Goal: Information Seeking & Learning: Learn about a topic

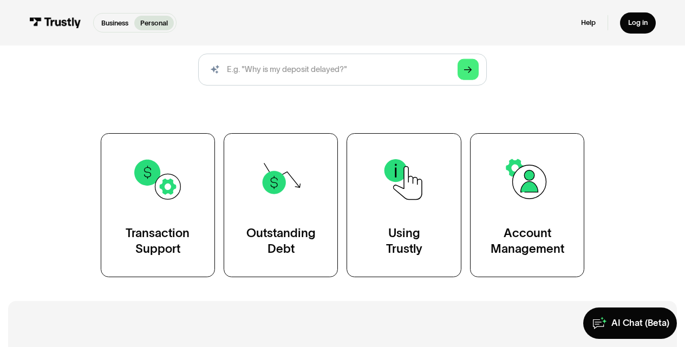
scroll to position [142, 0]
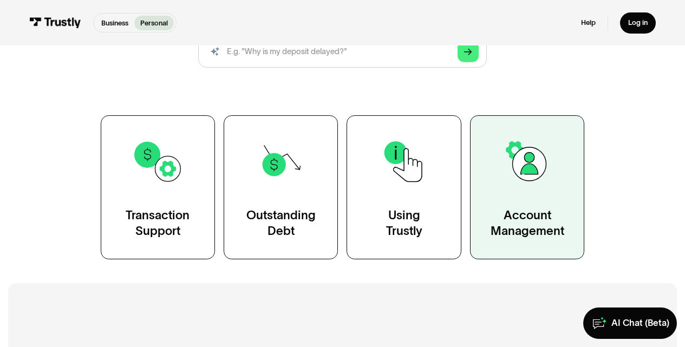
click at [511, 216] on div "Account Management" at bounding box center [528, 223] width 74 height 32
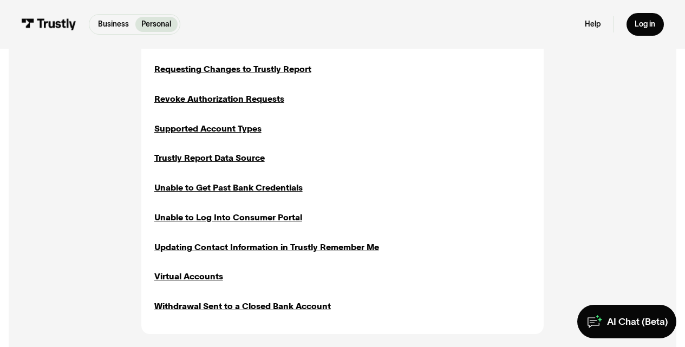
scroll to position [962, 0]
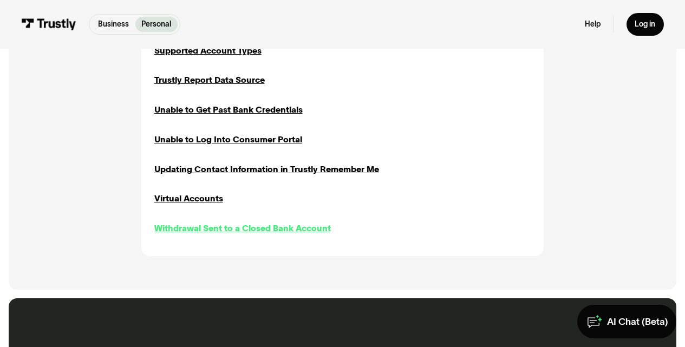
click at [228, 222] on div "Withdrawal Sent to a Closed Bank Account" at bounding box center [242, 228] width 177 height 12
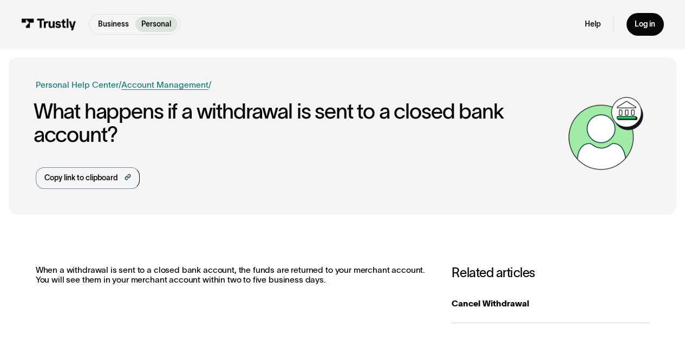
click at [158, 85] on link "Account Management" at bounding box center [164, 84] width 87 height 9
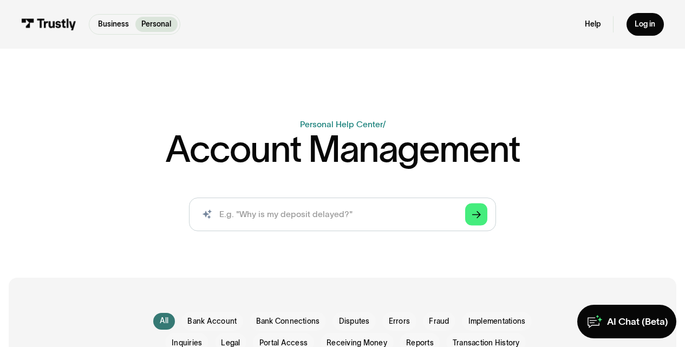
scroll to position [264, 0]
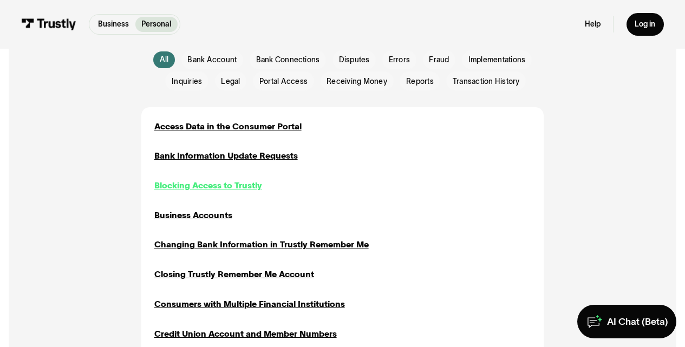
click at [194, 183] on div "Blocking Access to Trustly" at bounding box center [208, 185] width 108 height 12
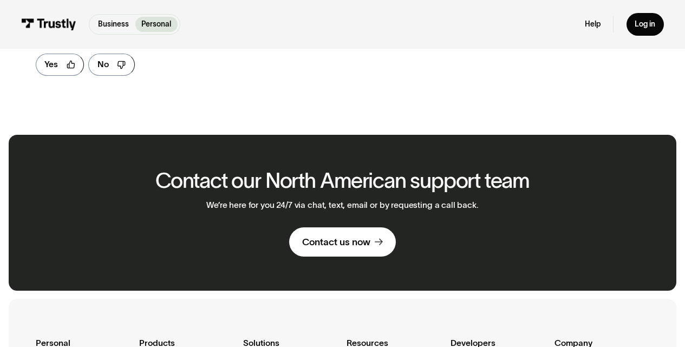
scroll to position [587, 0]
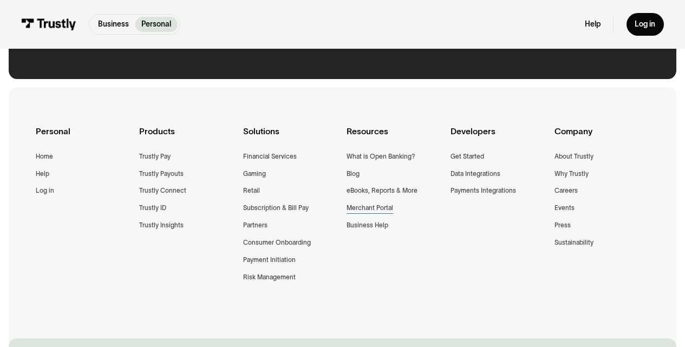
click at [373, 206] on div "Merchant Portal" at bounding box center [370, 208] width 47 height 11
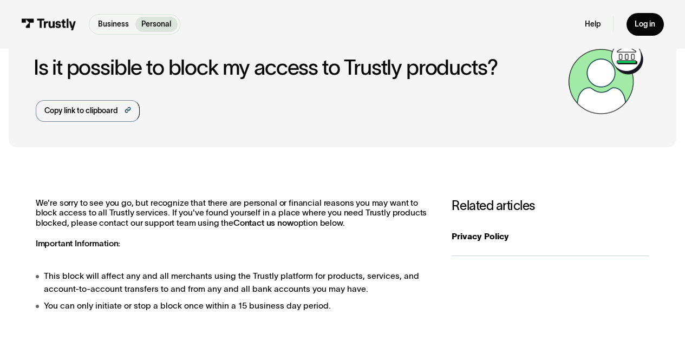
scroll to position [0, 0]
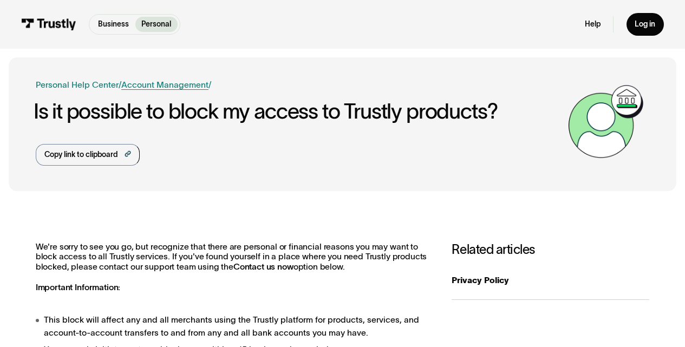
click at [154, 82] on link "Account Management" at bounding box center [164, 84] width 87 height 9
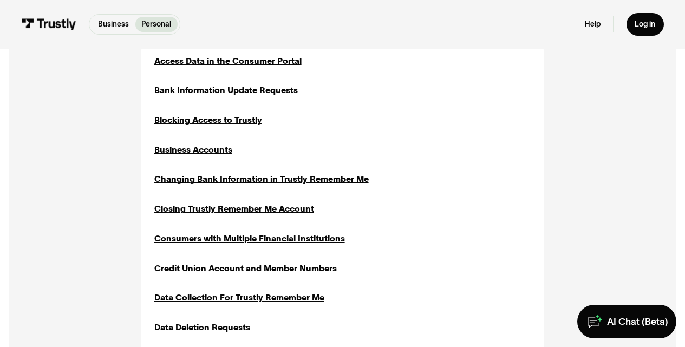
scroll to position [341, 0]
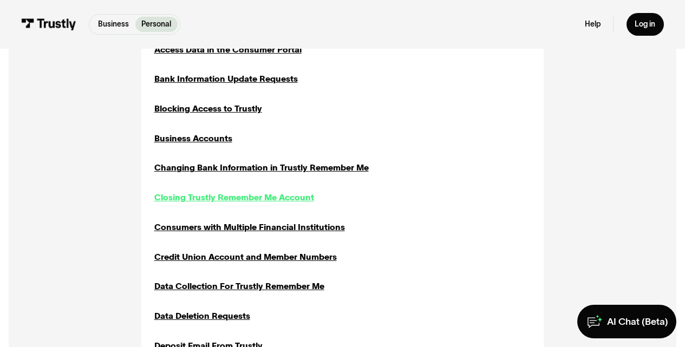
click at [206, 197] on div "Closing Trustly Remember Me Account" at bounding box center [234, 197] width 160 height 12
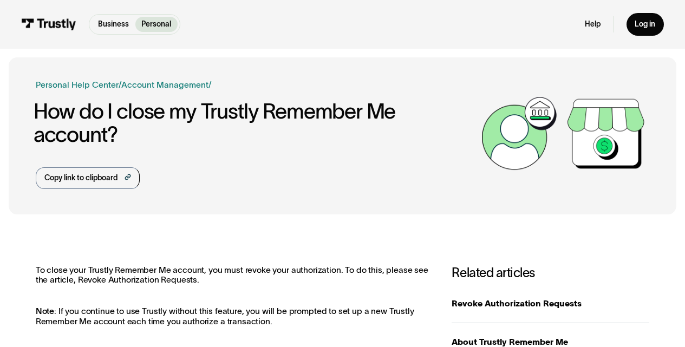
scroll to position [165, 0]
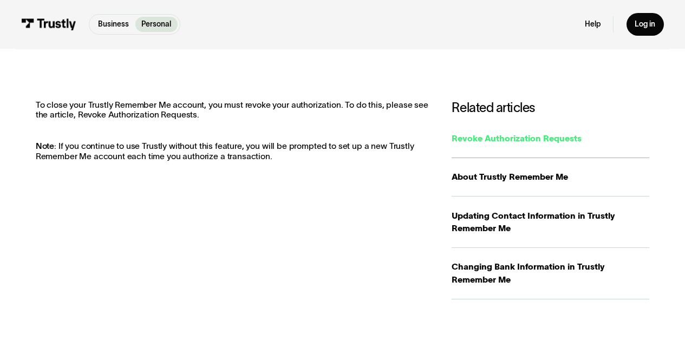
click at [520, 138] on div "Revoke Authorization Requests" at bounding box center [551, 138] width 198 height 12
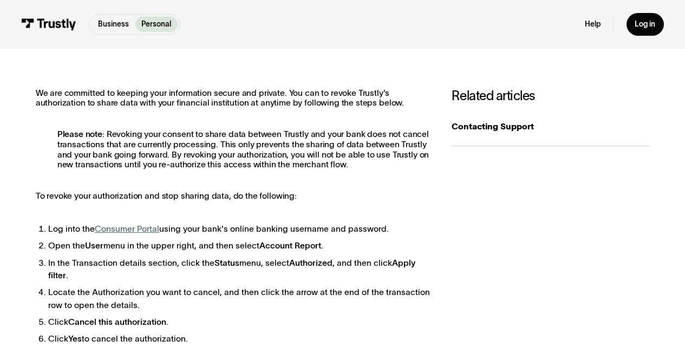
scroll to position [239, 0]
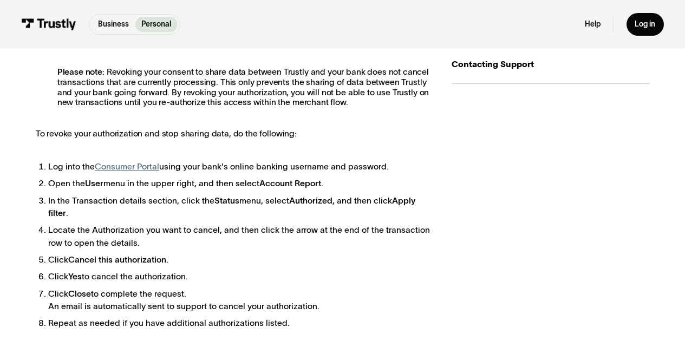
click at [122, 164] on link "Consumer Portal" at bounding box center [127, 166] width 64 height 9
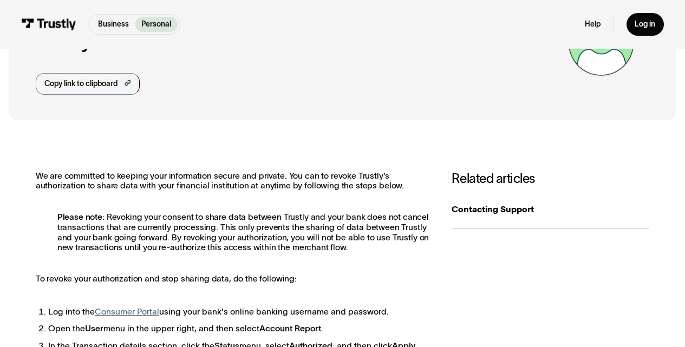
scroll to position [0, 0]
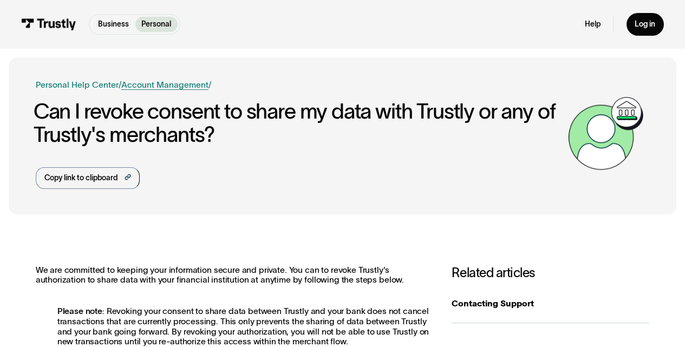
click at [178, 81] on link "Account Management" at bounding box center [164, 84] width 87 height 9
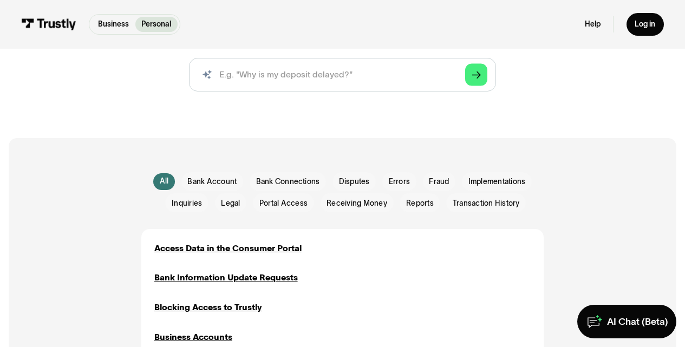
scroll to position [158, 0]
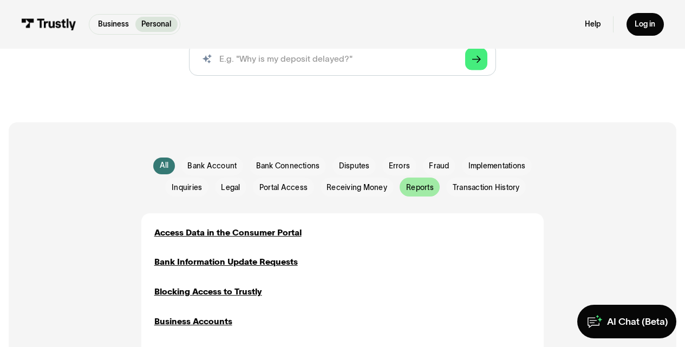
click at [415, 187] on span "Reports" at bounding box center [420, 188] width 28 height 11
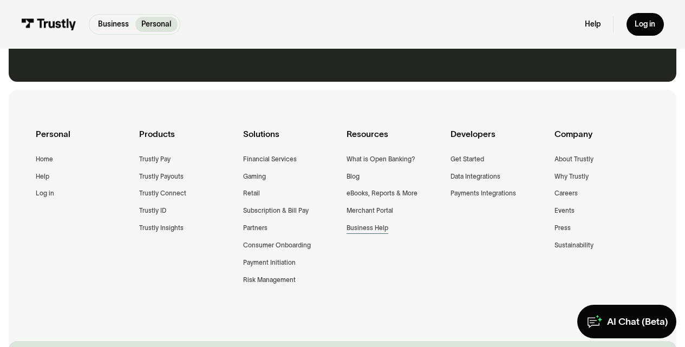
scroll to position [816, 0]
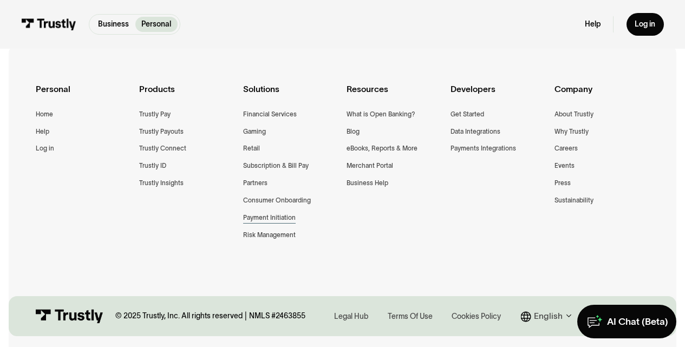
click at [260, 213] on div "Payment Initiation" at bounding box center [269, 217] width 53 height 11
